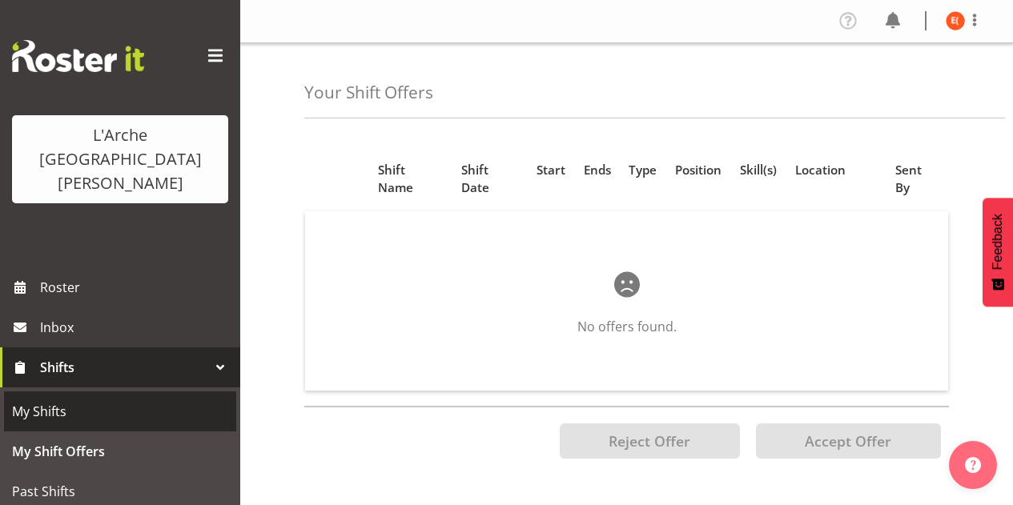
scroll to position [42, 0]
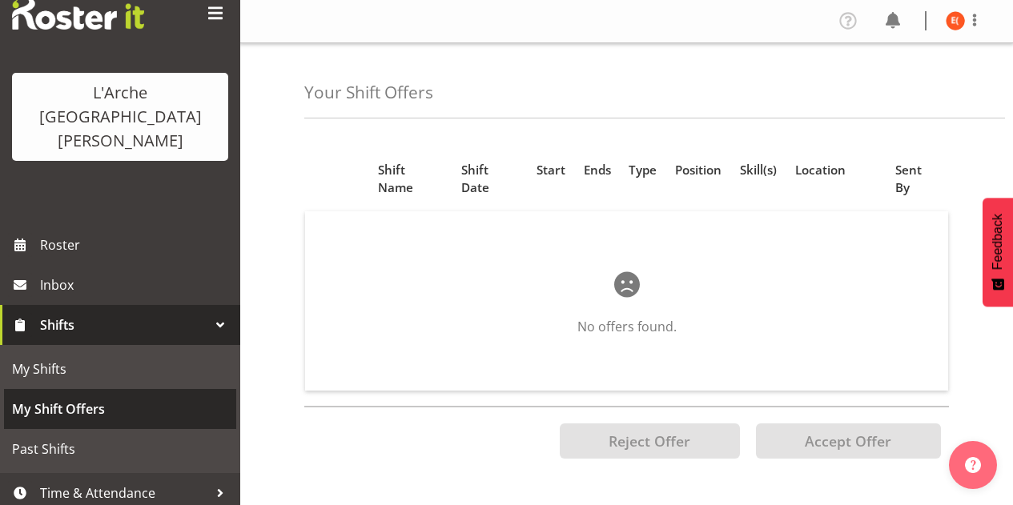
click at [122, 397] on span "My Shift Offers" at bounding box center [120, 409] width 216 height 24
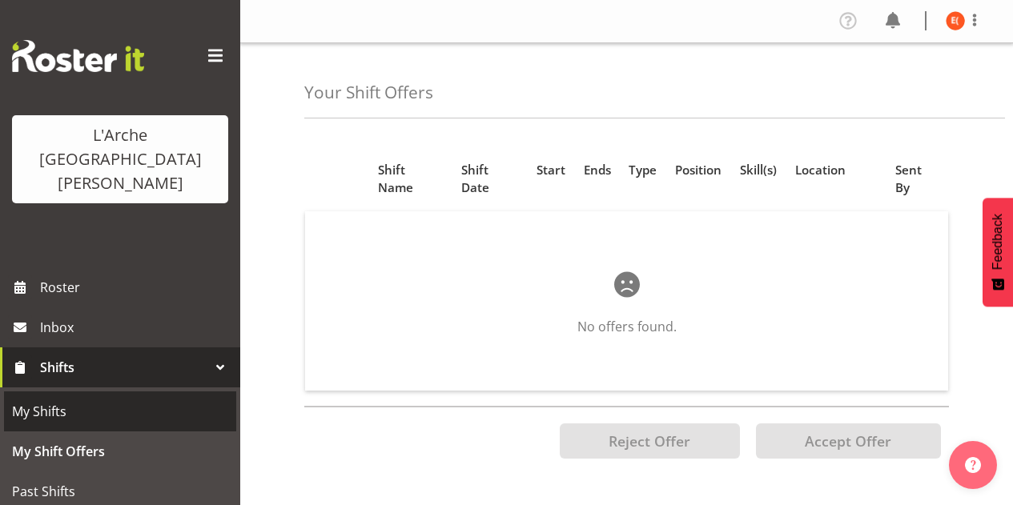
click at [118, 391] on link "My Shifts" at bounding box center [120, 411] width 232 height 40
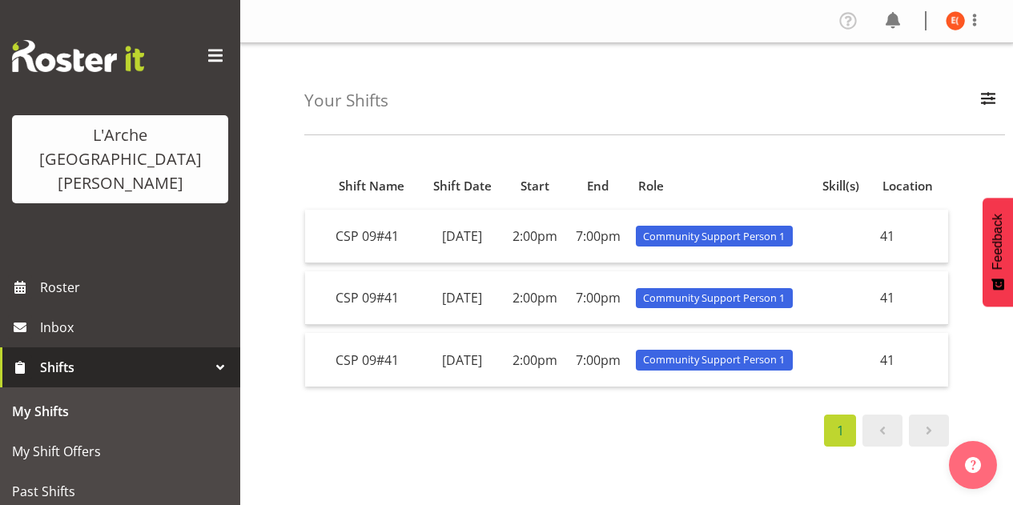
click at [556, 143] on div "Your Shifts All Locations 20 30 41 5 56b 65a 73 Art and Music Helensville Art H…" at bounding box center [626, 415] width 773 height 745
